Goal: Information Seeking & Learning: Learn about a topic

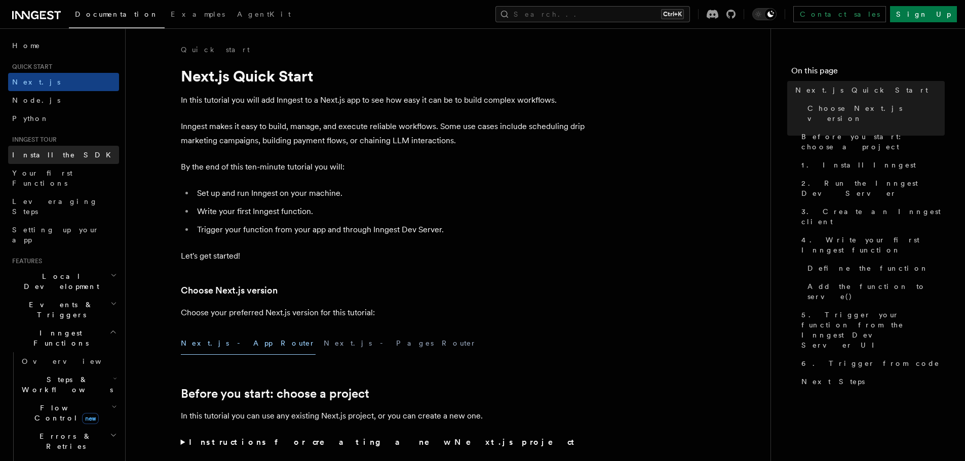
click at [83, 152] on link "Install the SDK" at bounding box center [63, 155] width 111 height 18
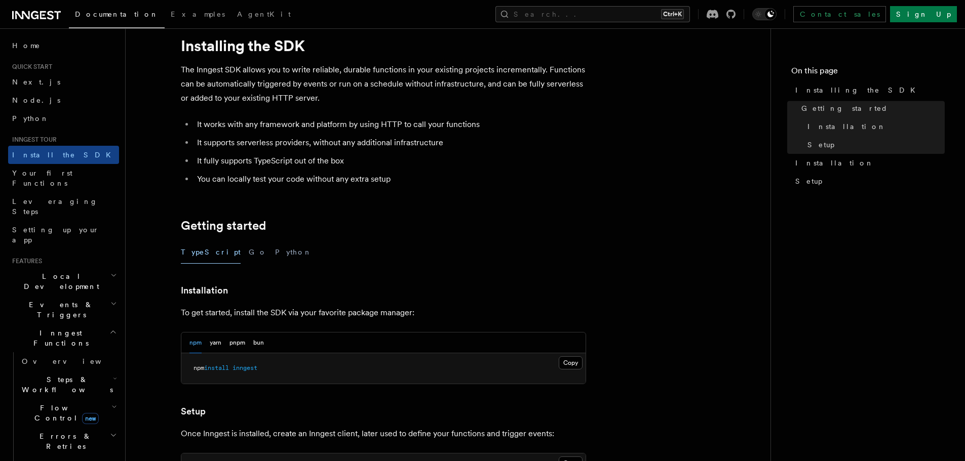
scroll to position [26, 0]
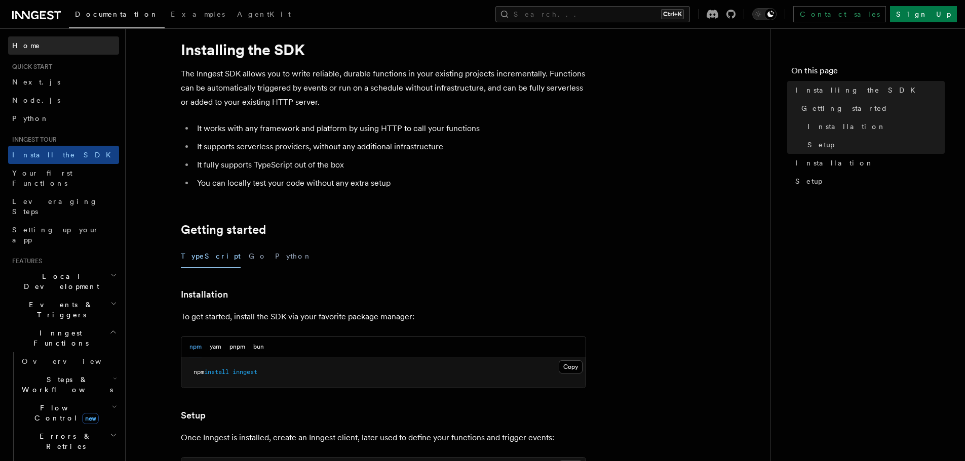
click at [22, 45] on span "Home" at bounding box center [26, 46] width 28 height 10
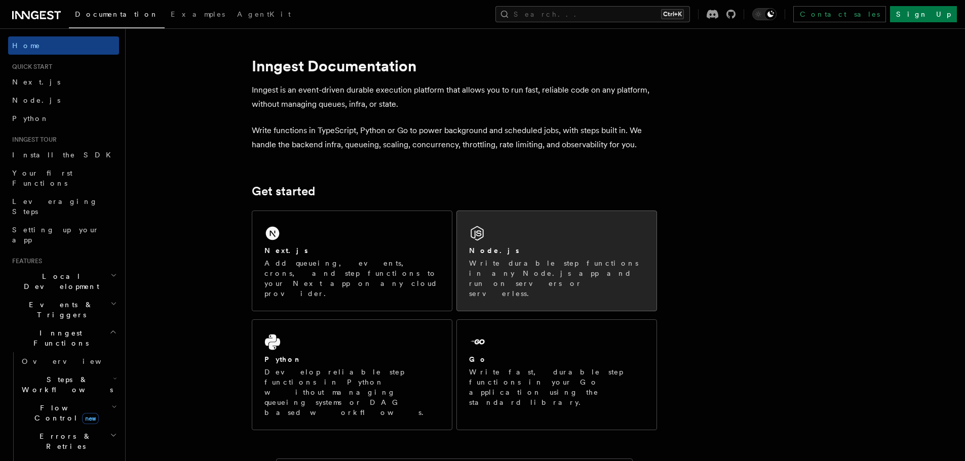
click at [478, 241] on icon at bounding box center [477, 233] width 16 height 16
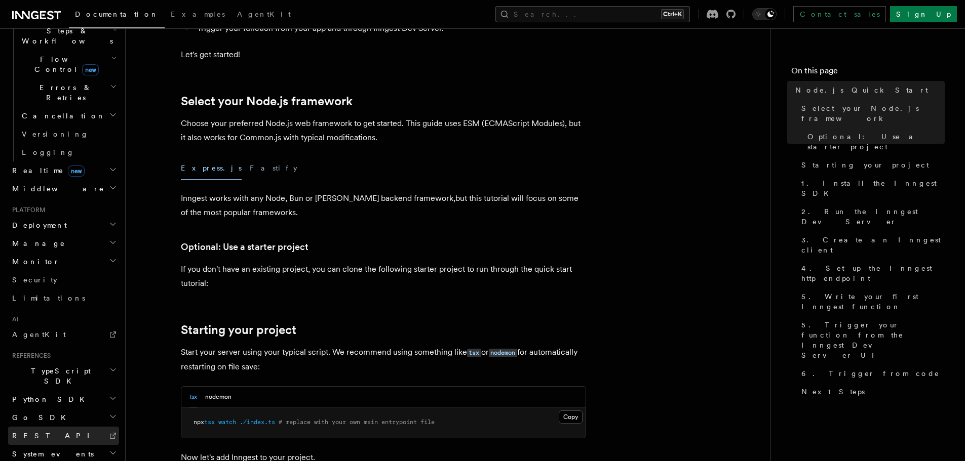
scroll to position [203, 0]
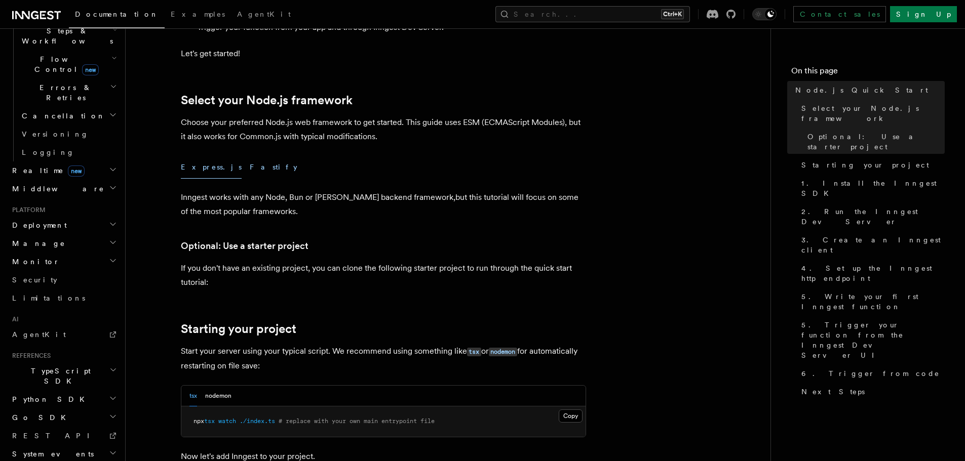
click at [250, 171] on button "Fastify" at bounding box center [274, 167] width 48 height 23
click at [200, 170] on button "Express.js" at bounding box center [211, 167] width 61 height 23
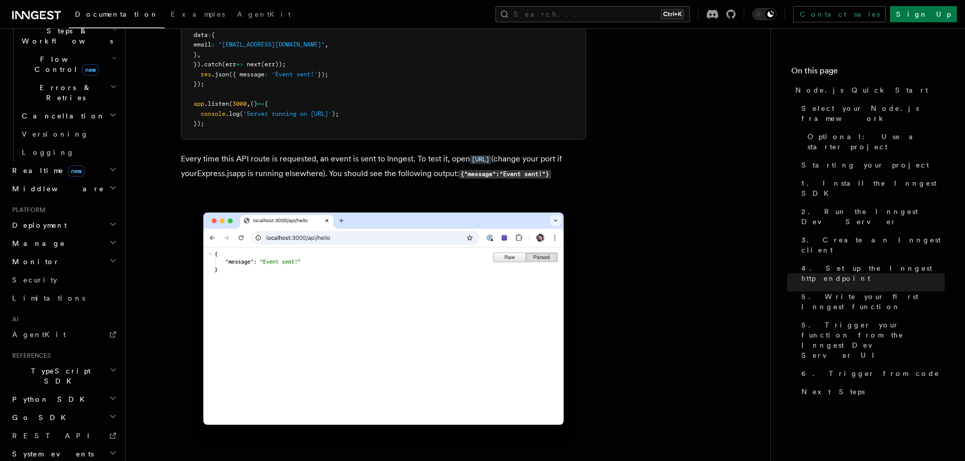
scroll to position [5503, 0]
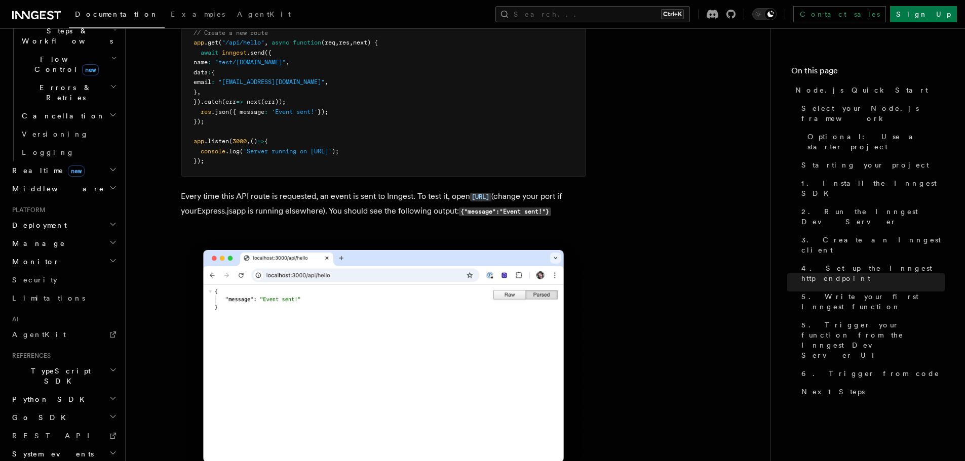
click at [61, 253] on h2 "Monitor" at bounding box center [63, 262] width 111 height 18
click at [64, 234] on h2 "Manage" at bounding box center [63, 243] width 111 height 18
click at [65, 216] on h2 "Deployment" at bounding box center [63, 225] width 111 height 18
click at [57, 340] on span "Cloud Providers Setup" at bounding box center [65, 355] width 94 height 30
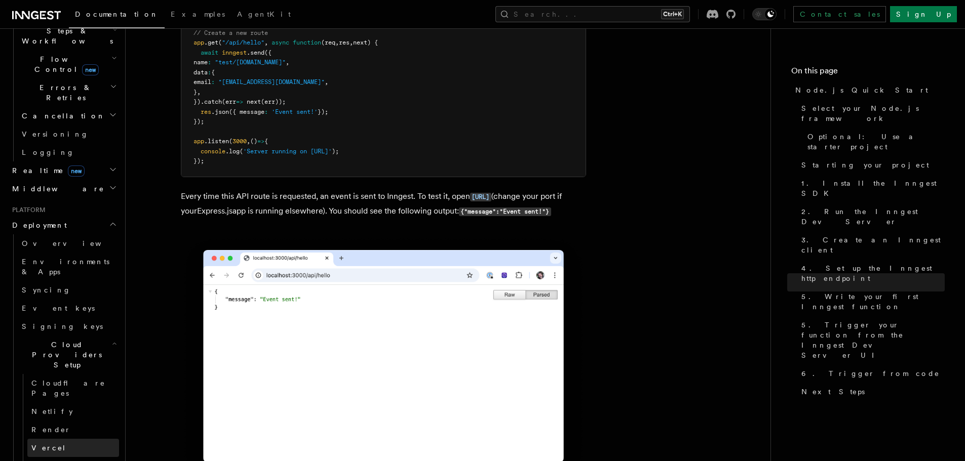
click at [54, 439] on link "Vercel" at bounding box center [73, 448] width 92 height 18
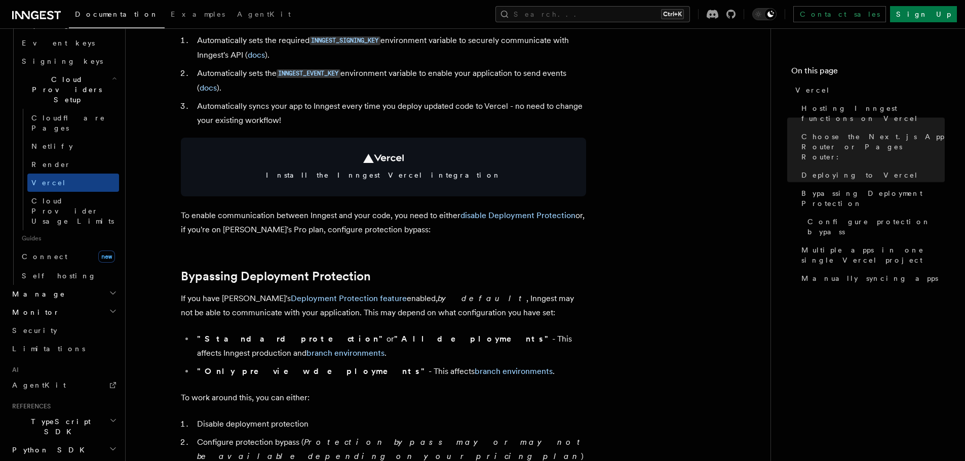
scroll to position [962, 0]
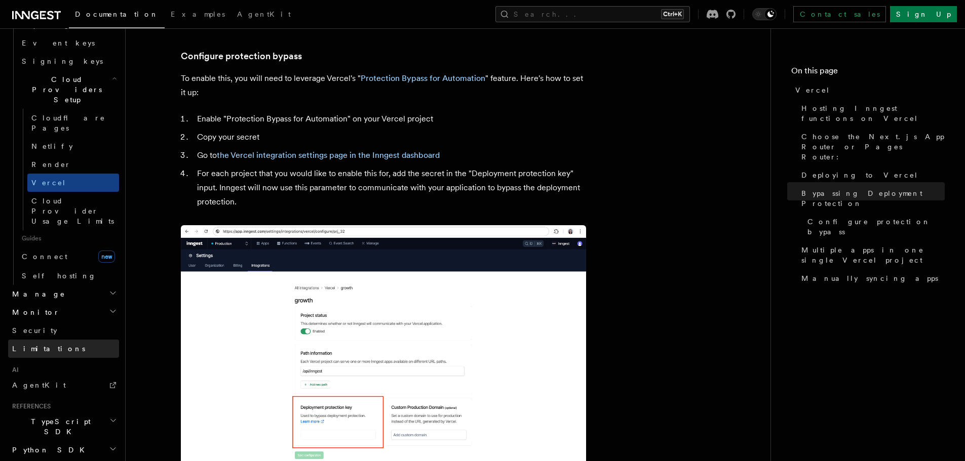
click at [49, 340] on link "Limitations" at bounding box center [63, 349] width 111 height 18
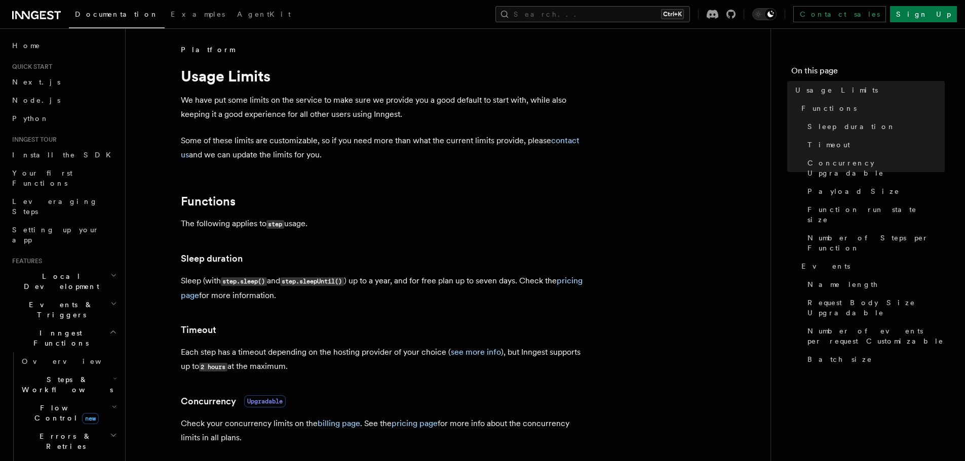
click at [49, 15] on icon at bounding box center [50, 15] width 7 height 9
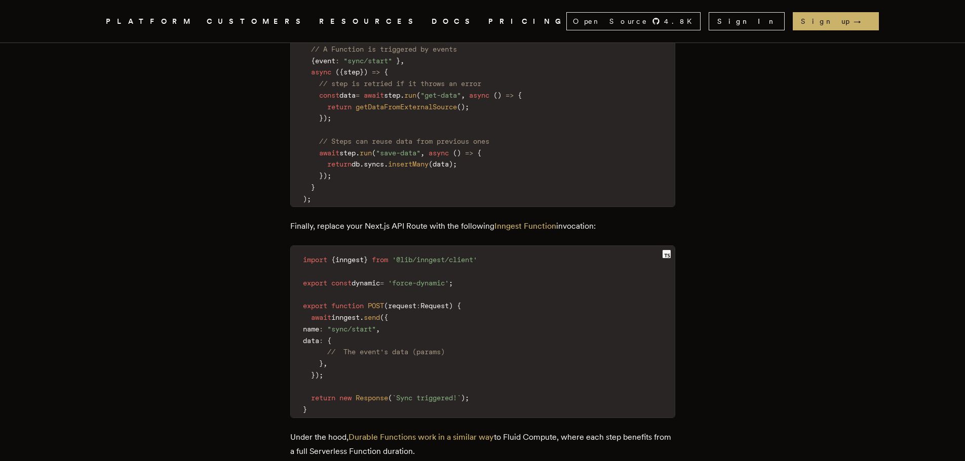
scroll to position [1621, 0]
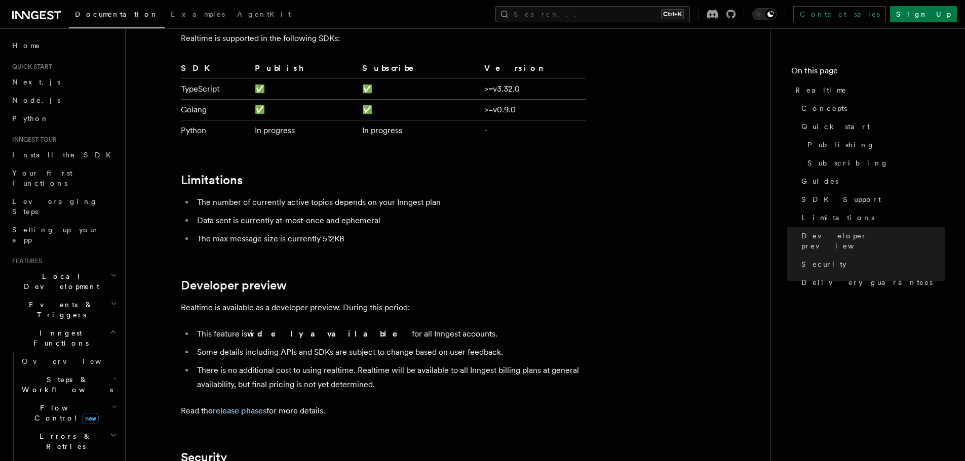
scroll to position [2401, 0]
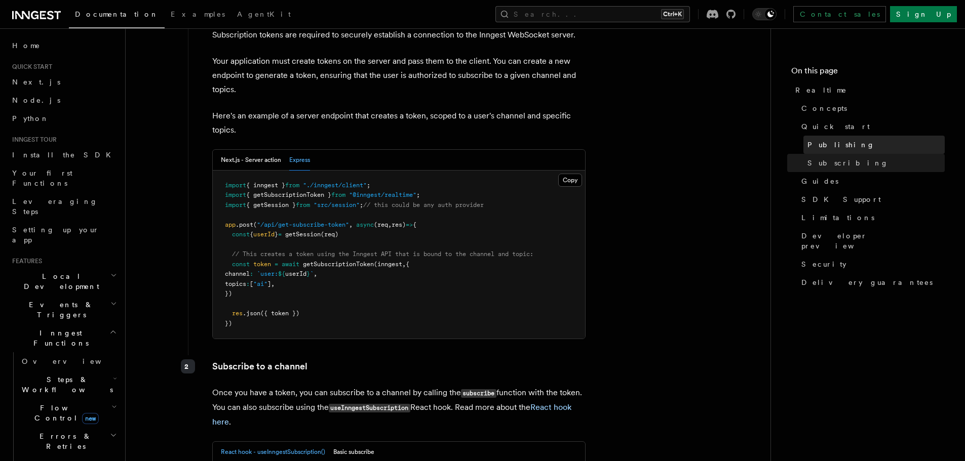
click at [840, 147] on link "Publishing" at bounding box center [873, 145] width 141 height 18
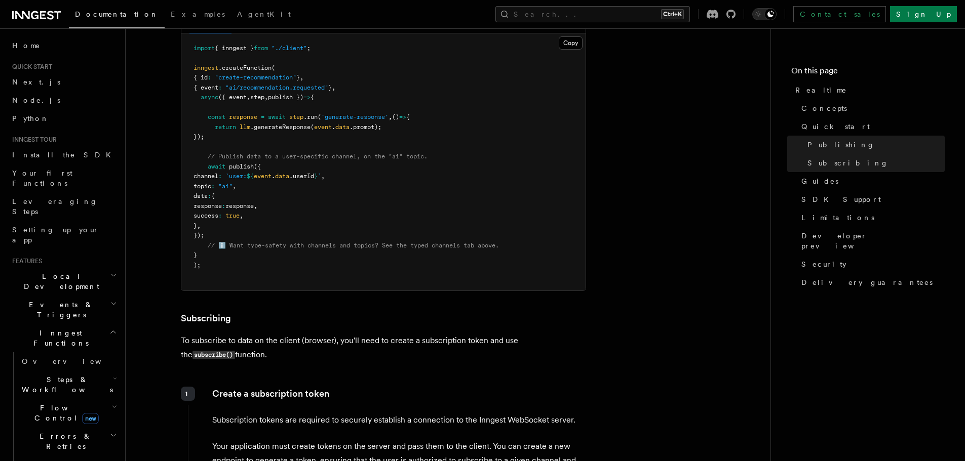
scroll to position [1105, 0]
